Goal: Task Accomplishment & Management: Manage account settings

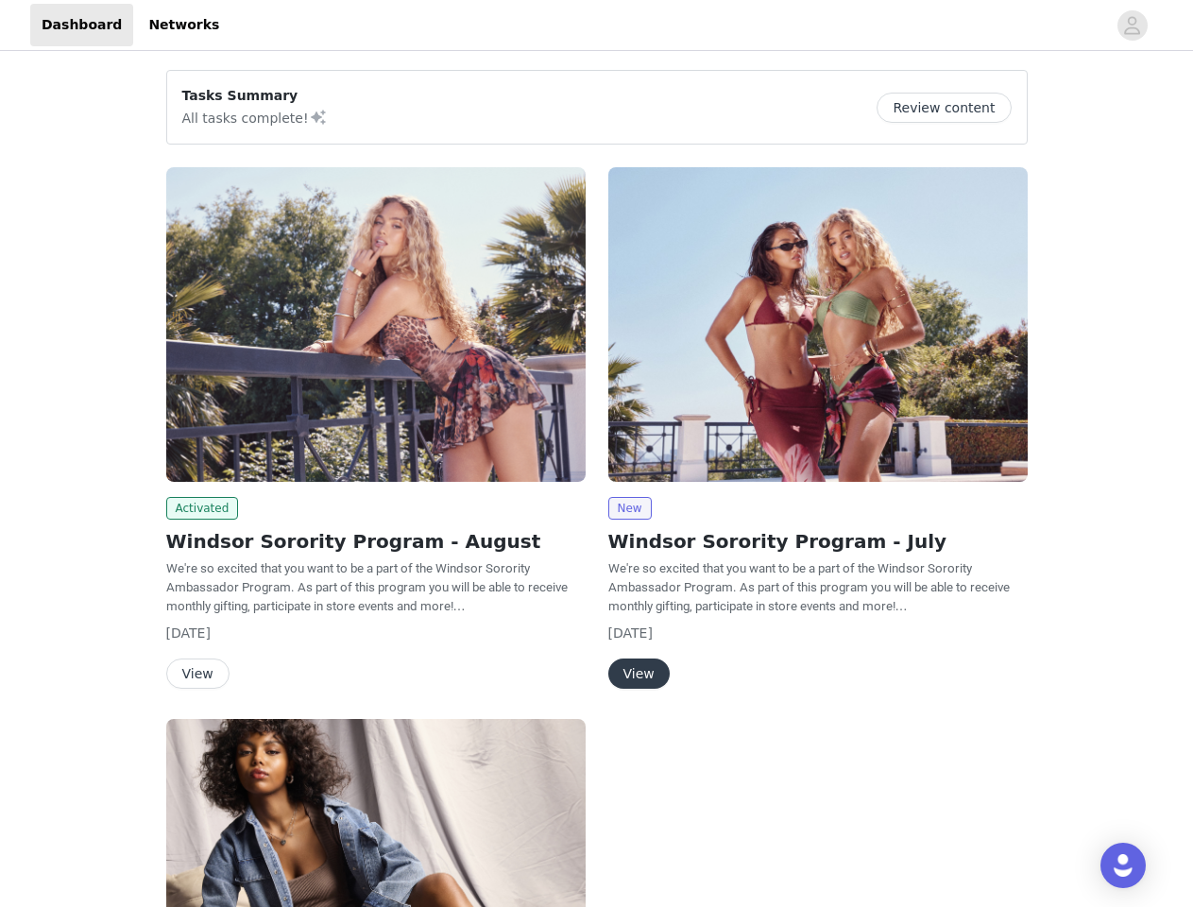
click at [597, 454] on div "New Windsor Sorority Program - July We're so excited that you want to be a part…" at bounding box center [818, 432] width 442 height 552
click at [596, 26] on div at bounding box center [669, 25] width 876 height 43
click at [1133, 26] on icon "avatar" at bounding box center [1133, 25] width 18 height 30
click at [952, 108] on div "Tasks Summary All tasks complete! Review content Activated Windsor Sorority Pro…" at bounding box center [596, 695] width 1193 height 1281
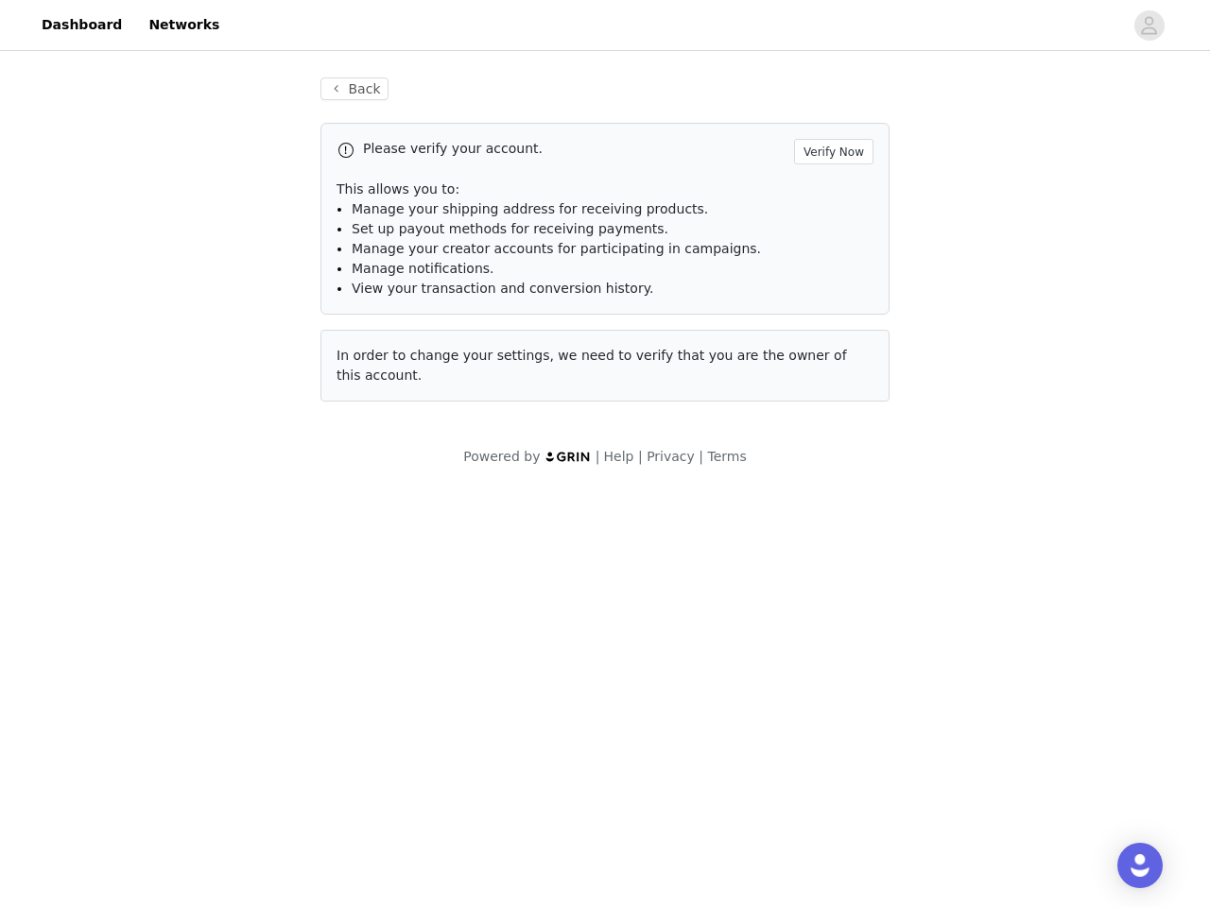
click at [376, 324] on div "Please verify your account. Verify Now This allows you to: Manage your shipping…" at bounding box center [604, 262] width 569 height 279
